Goal: Find specific page/section: Find specific page/section

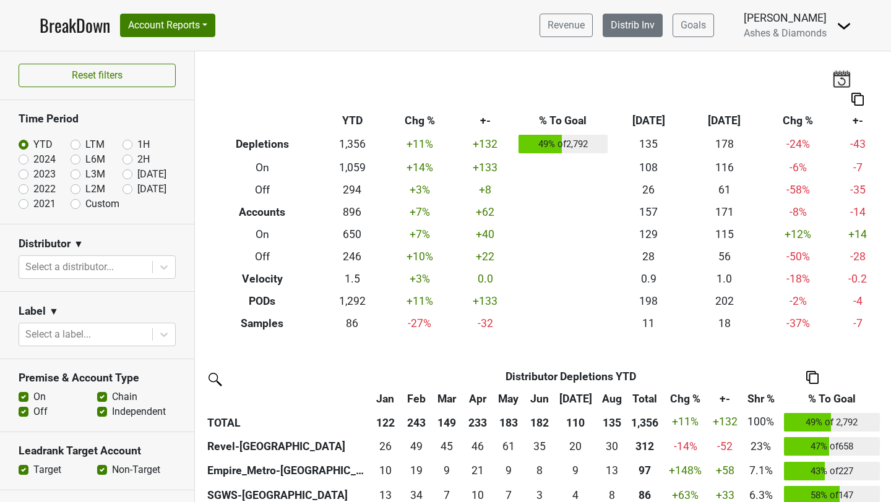
click at [640, 30] on link "Distrib Inv" at bounding box center [633, 26] width 60 height 24
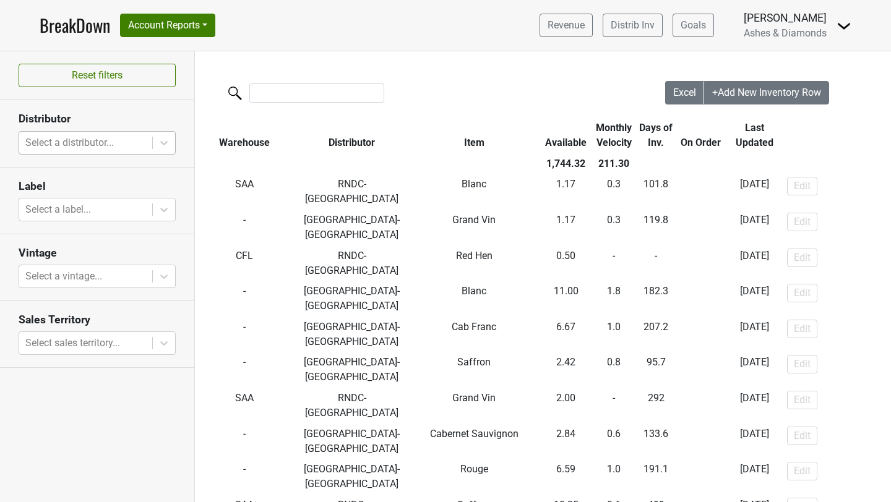
click at [90, 140] on div at bounding box center [85, 142] width 121 height 17
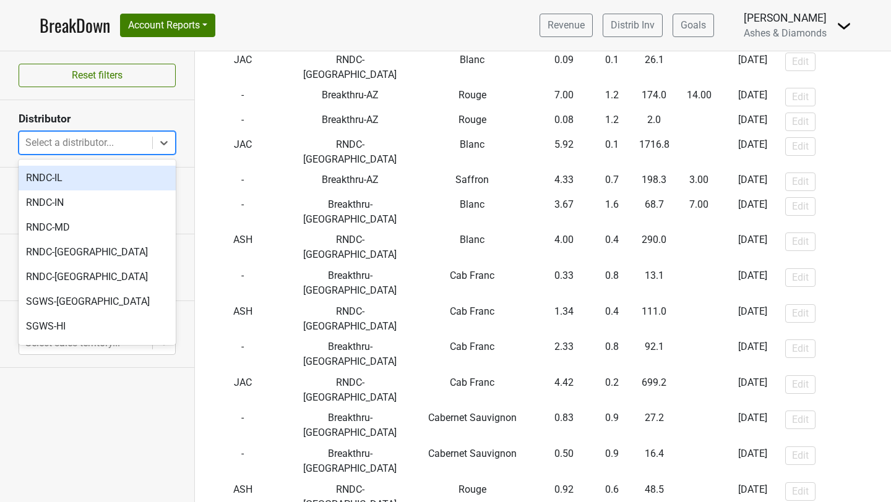
scroll to position [537, 0]
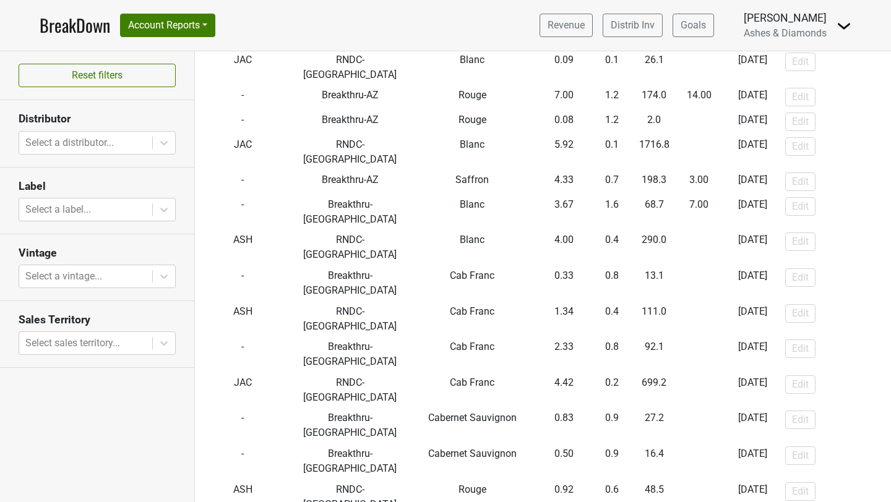
click at [141, 119] on h3 "Distributor" at bounding box center [97, 119] width 157 height 13
click at [182, 21] on button "Account Reports" at bounding box center [167, 26] width 95 height 24
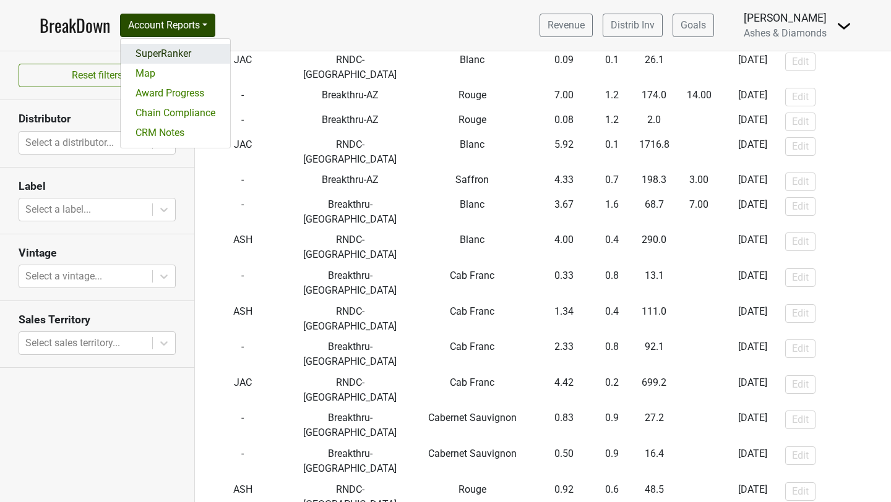
click at [170, 53] on link "SuperRanker" at bounding box center [175, 54] width 109 height 20
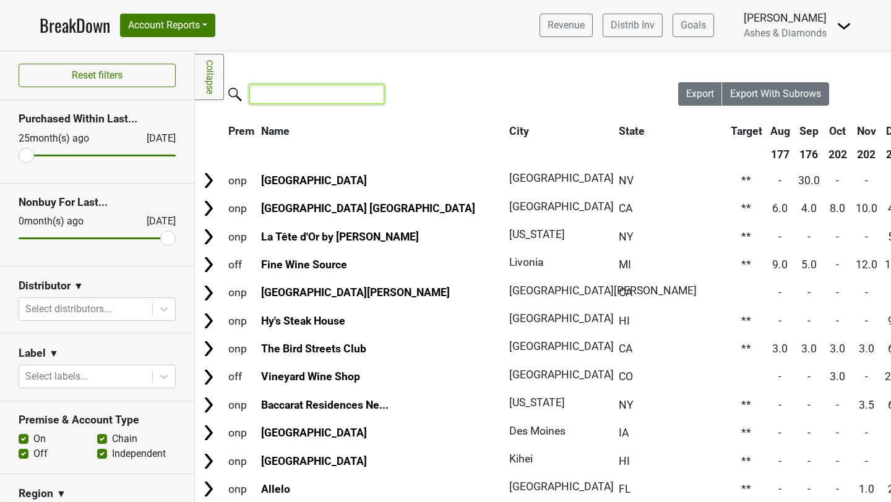
click at [286, 100] on input "search" at bounding box center [316, 94] width 135 height 19
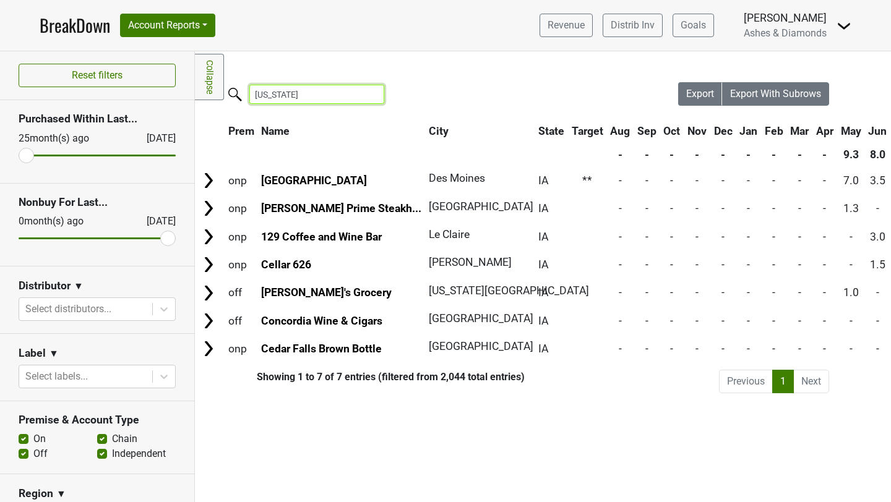
type input "[US_STATE]"
